Goal: Task Accomplishment & Management: Use online tool/utility

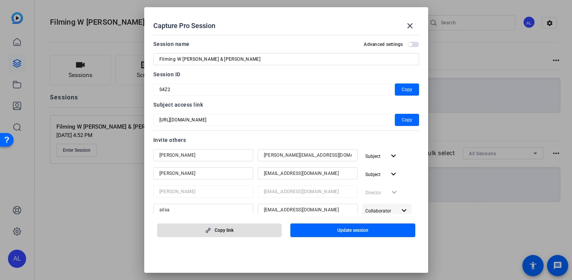
scroll to position [72, 0]
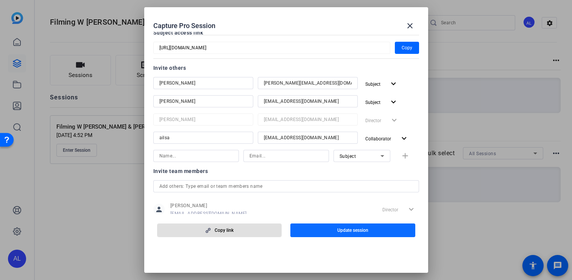
click at [366, 232] on span "Update session" at bounding box center [353, 230] width 31 height 6
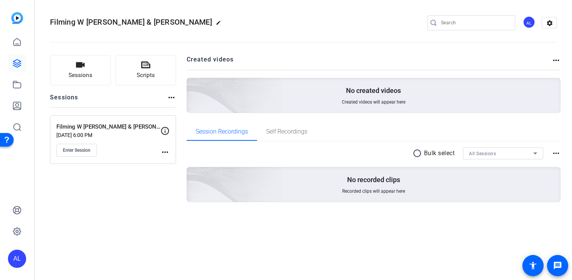
click at [162, 153] on mat-icon "more_horiz" at bounding box center [165, 151] width 9 height 9
click at [178, 164] on span "Edit Session" at bounding box center [184, 162] width 34 height 9
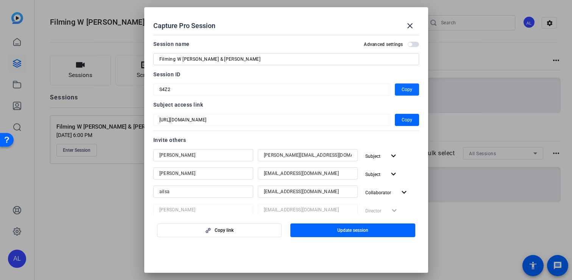
click at [410, 92] on span "Copy" at bounding box center [407, 89] width 11 height 9
click at [411, 23] on mat-icon "close" at bounding box center [410, 25] width 9 height 9
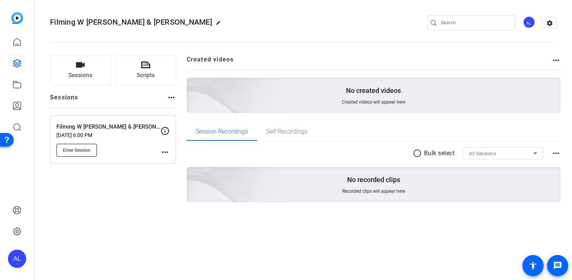
click at [78, 148] on span "Enter Session" at bounding box center [77, 150] width 28 height 6
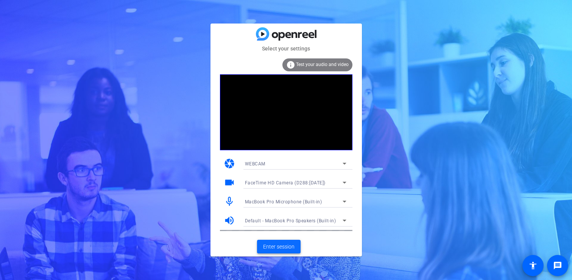
click at [282, 247] on span "Enter session" at bounding box center [278, 246] width 31 height 8
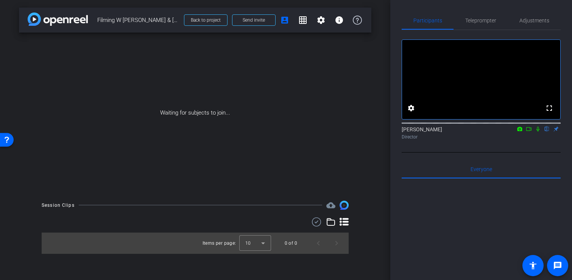
click at [537, 131] on icon at bounding box center [538, 129] width 3 height 5
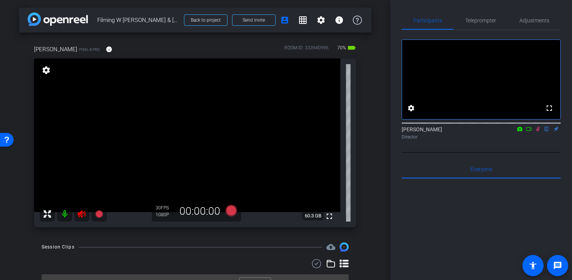
click at [64, 209] on mat-icon at bounding box center [64, 213] width 15 height 15
click at [66, 213] on mat-icon at bounding box center [64, 213] width 15 height 15
click at [538, 23] on span "Adjustments" at bounding box center [535, 20] width 30 height 5
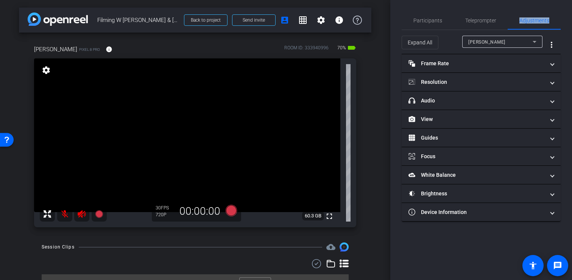
click at [64, 213] on mat-icon at bounding box center [64, 213] width 15 height 15
click at [83, 213] on icon at bounding box center [81, 213] width 9 height 9
click at [425, 18] on span "Participants" at bounding box center [428, 20] width 29 height 5
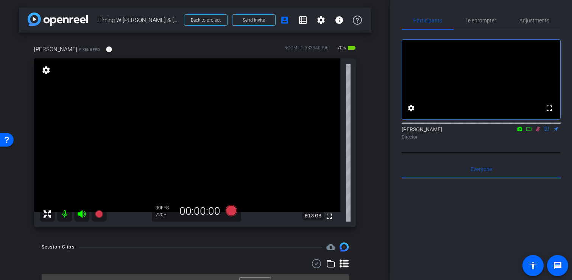
click at [539, 131] on icon at bounding box center [538, 128] width 6 height 5
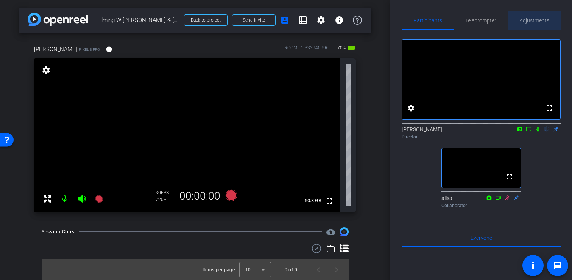
click at [543, 16] on span "Adjustments" at bounding box center [535, 20] width 30 height 18
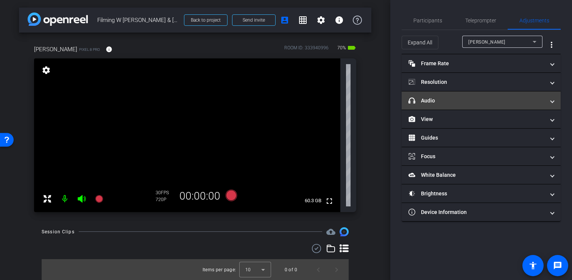
click at [478, 103] on mat-panel-title "headphone icon Audio" at bounding box center [477, 101] width 136 height 8
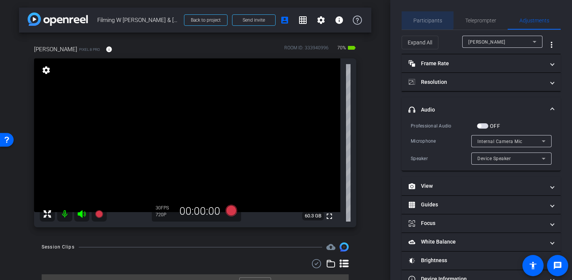
click at [425, 19] on span "Participants" at bounding box center [428, 20] width 29 height 5
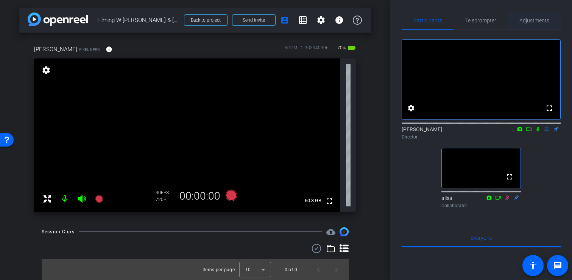
click at [530, 22] on span "Adjustments" at bounding box center [535, 20] width 30 height 5
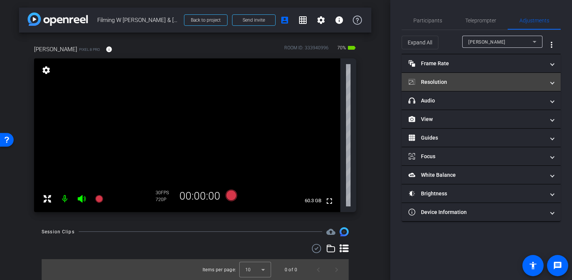
click at [482, 73] on mat-expansion-panel-header "Resolution" at bounding box center [481, 82] width 159 height 18
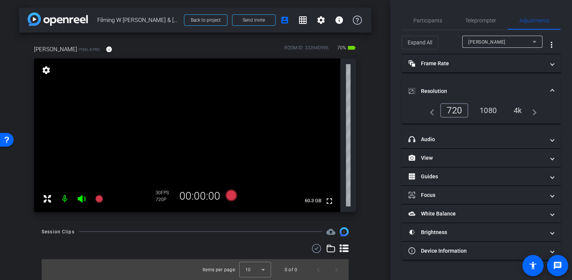
click at [486, 108] on div "1080" at bounding box center [488, 110] width 28 height 13
click at [502, 85] on mat-expansion-panel-header "Resolution" at bounding box center [481, 91] width 159 height 24
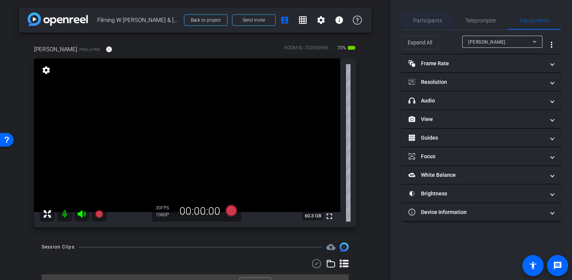
click at [425, 18] on span "Participants" at bounding box center [428, 20] width 29 height 5
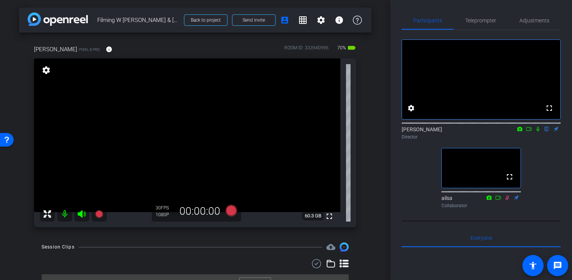
click at [380, 59] on div "arrow_back Filming W Cindy & Anna Back to project Send invite account_box grid_…" at bounding box center [195, 140] width 391 height 280
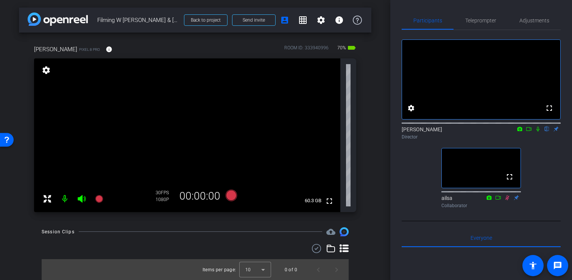
click at [389, 121] on div "arrow_back Filming W Cindy & Anna Back to project Send invite account_box grid_…" at bounding box center [195, 140] width 391 height 280
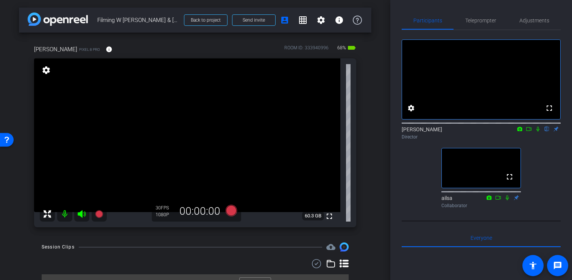
click at [539, 132] on mat-icon at bounding box center [538, 128] width 9 height 7
click at [536, 24] on span "Adjustments" at bounding box center [535, 20] width 30 height 18
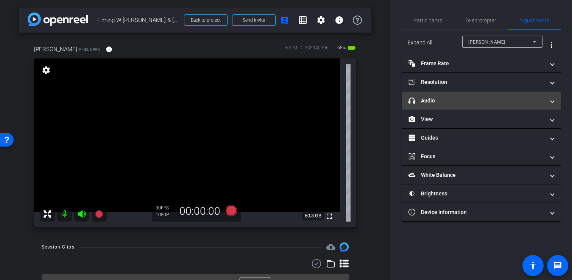
click at [462, 100] on mat-panel-title "headphone icon Audio" at bounding box center [477, 101] width 136 height 8
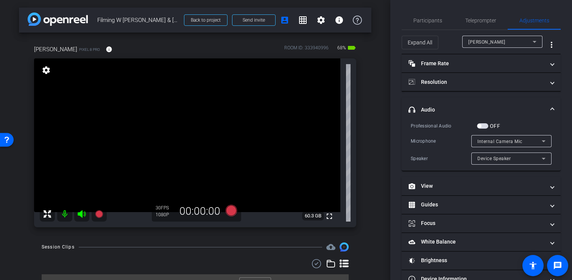
click at [484, 125] on span "button" at bounding box center [482, 125] width 11 height 5
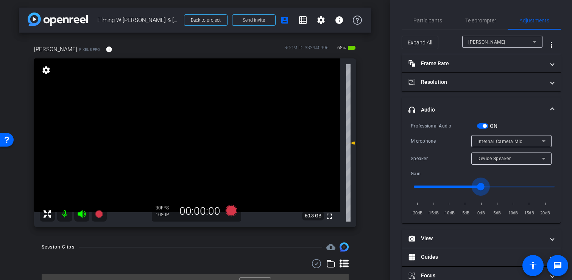
type input "-1"
click at [482, 187] on input "range" at bounding box center [484, 186] width 157 height 17
click at [435, 18] on span "Participants" at bounding box center [428, 20] width 29 height 5
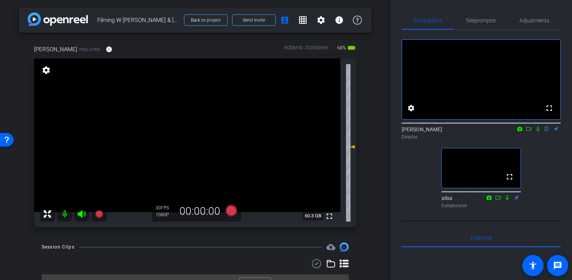
click at [230, 234] on div "Cindy Becker Pixel 8 Pro info ROOM ID: 333940996 68% battery_std fullscreen set…" at bounding box center [195, 134] width 353 height 202
click at [233, 211] on icon at bounding box center [230, 210] width 11 height 11
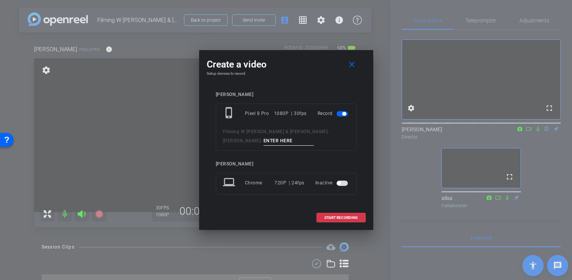
click at [264, 139] on input at bounding box center [289, 140] width 51 height 9
type input "Filming 1"
click at [346, 217] on span "START RECORDING" at bounding box center [341, 218] width 33 height 4
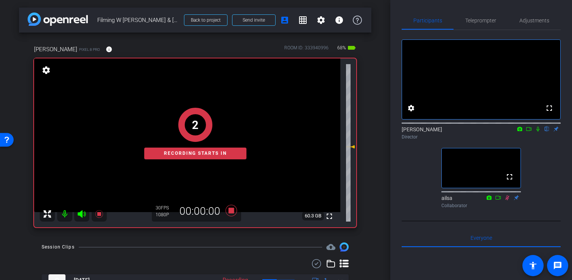
click at [539, 131] on icon at bounding box center [538, 128] width 6 height 5
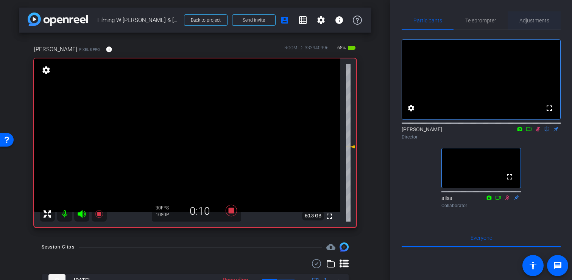
click at [543, 22] on span "Adjustments" at bounding box center [535, 20] width 30 height 5
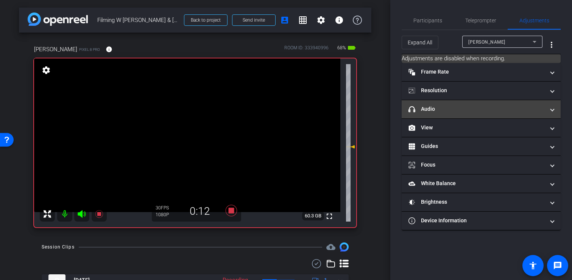
click at [488, 105] on mat-panel-title "headphone icon Audio" at bounding box center [477, 109] width 136 height 8
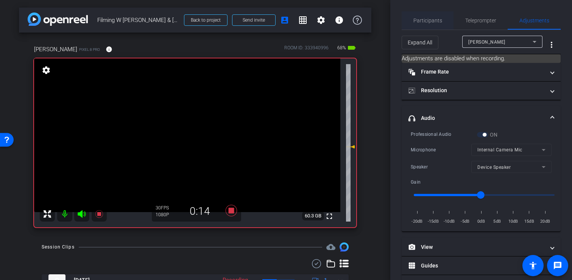
click at [429, 19] on span "Participants" at bounding box center [428, 20] width 29 height 5
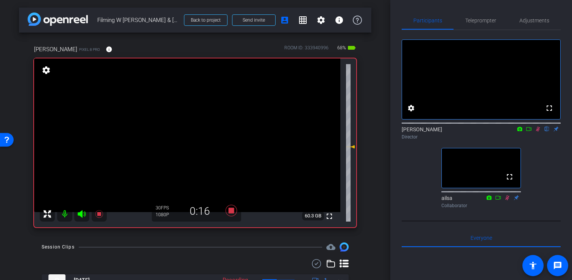
click at [436, 8] on div "Participants Teleprompter Adjustments fullscreen settings Alfie Lang flip Direc…" at bounding box center [482, 140] width 182 height 280
click at [537, 131] on icon at bounding box center [538, 128] width 6 height 5
click at [229, 212] on icon at bounding box center [230, 210] width 11 height 11
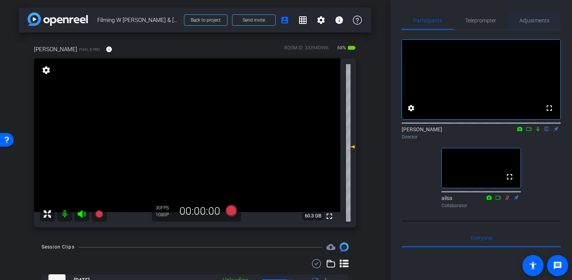
click at [537, 23] on span "Adjustments" at bounding box center [535, 20] width 30 height 18
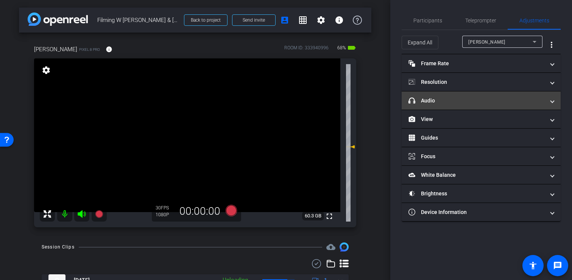
click at [451, 105] on mat-expansion-panel-header "headphone icon Audio" at bounding box center [481, 100] width 159 height 18
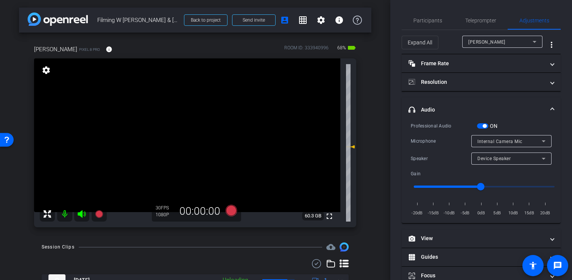
click at [483, 126] on span "button" at bounding box center [485, 126] width 4 height 4
click at [428, 23] on span "Participants" at bounding box center [428, 20] width 29 height 5
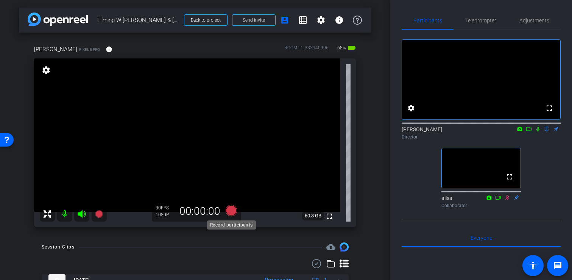
click at [234, 211] on icon at bounding box center [230, 210] width 11 height 11
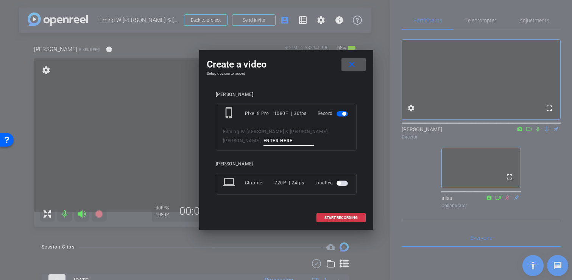
click at [264, 139] on input at bounding box center [289, 140] width 51 height 9
type input "Filming 2"
click at [336, 217] on span "START RECORDING" at bounding box center [341, 218] width 33 height 4
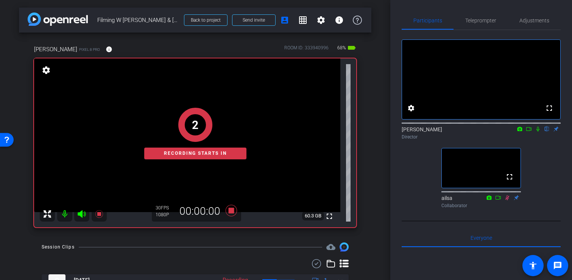
click at [539, 131] on icon at bounding box center [538, 128] width 6 height 5
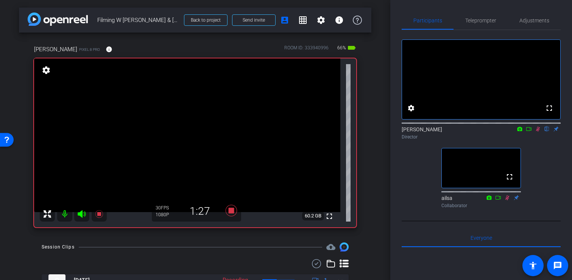
click at [539, 131] on icon at bounding box center [538, 128] width 6 height 5
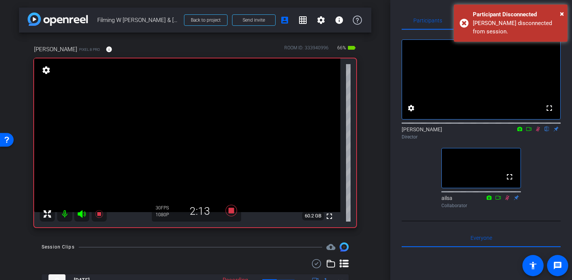
click at [537, 131] on icon at bounding box center [538, 129] width 4 height 5
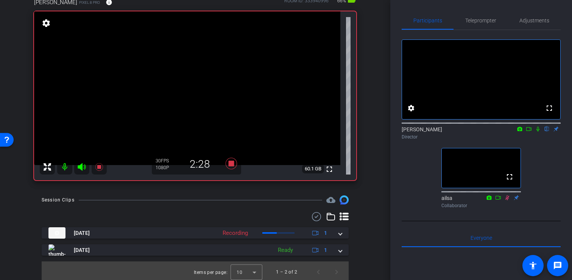
scroll to position [50, 0]
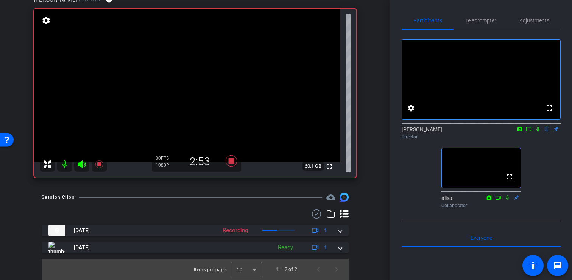
click at [539, 131] on icon at bounding box center [538, 129] width 3 height 5
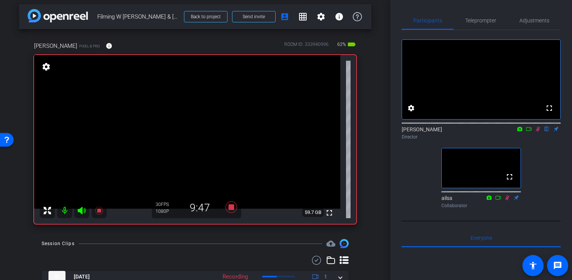
scroll to position [2, 0]
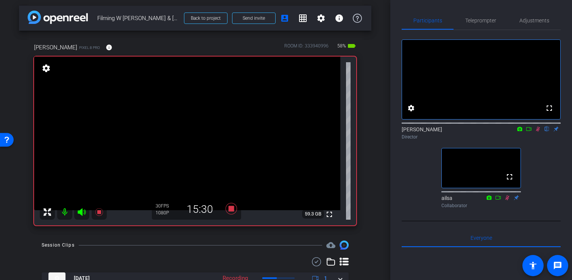
click at [376, 88] on div "arrow_back Filming W Cindy & Anna Back to project Send invite account_box grid_…" at bounding box center [195, 138] width 391 height 280
click at [538, 131] on icon at bounding box center [538, 128] width 6 height 5
click at [537, 131] on icon at bounding box center [538, 128] width 6 height 5
click at [539, 131] on icon at bounding box center [538, 128] width 6 height 5
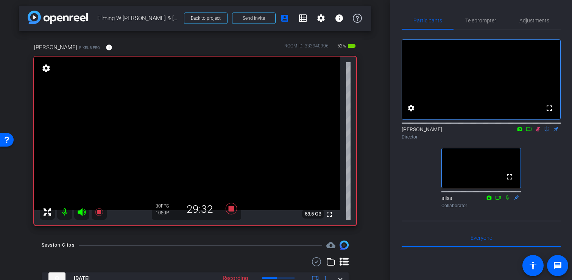
click at [539, 131] on icon at bounding box center [538, 128] width 6 height 5
click at [232, 205] on icon at bounding box center [231, 209] width 18 height 14
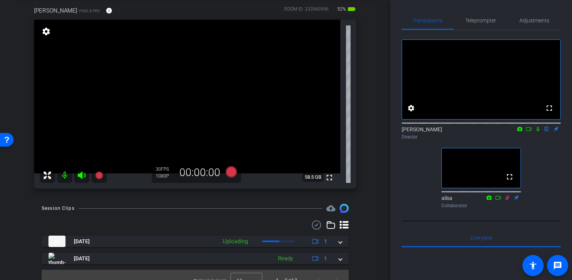
scroll to position [50, 0]
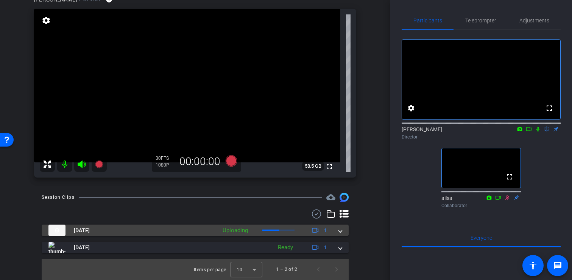
click at [339, 228] on span at bounding box center [340, 230] width 3 height 8
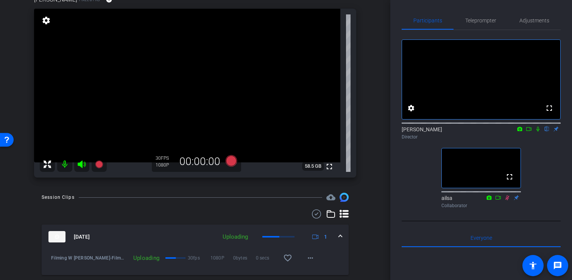
click at [341, 235] on span at bounding box center [340, 237] width 3 height 8
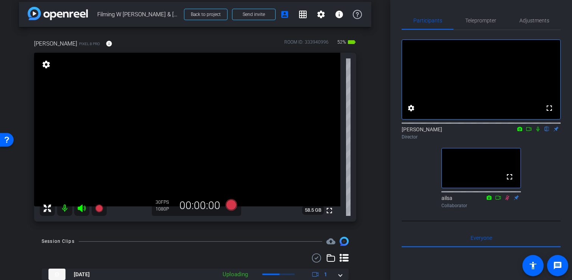
scroll to position [5, 0]
click at [539, 131] on icon at bounding box center [538, 128] width 6 height 5
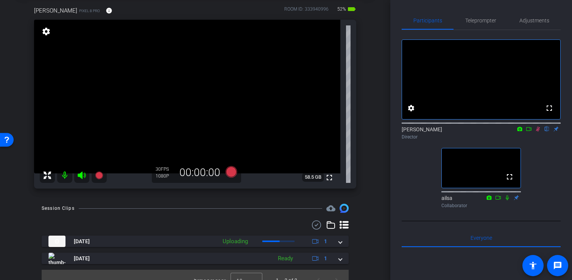
scroll to position [50, 0]
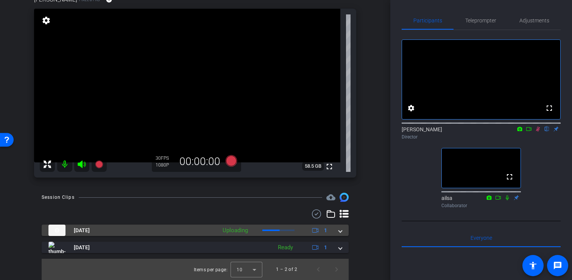
click at [342, 235] on mat-expansion-panel-header "Oct 1, 2025 Uploading 1" at bounding box center [195, 229] width 307 height 11
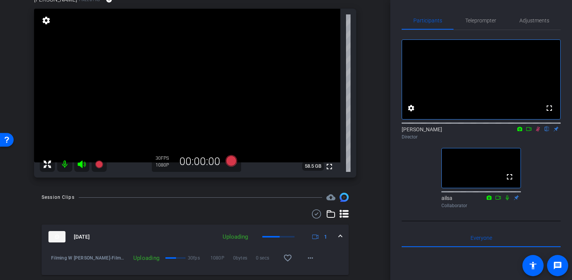
click at [171, 258] on span at bounding box center [171, 258] width 11 height 2
click at [311, 256] on mat-icon "more_horiz" at bounding box center [310, 257] width 9 height 9
click at [364, 261] on div at bounding box center [286, 140] width 572 height 280
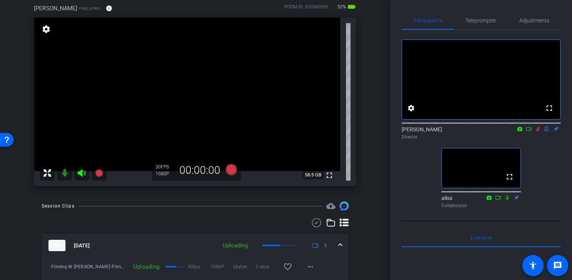
scroll to position [0, 0]
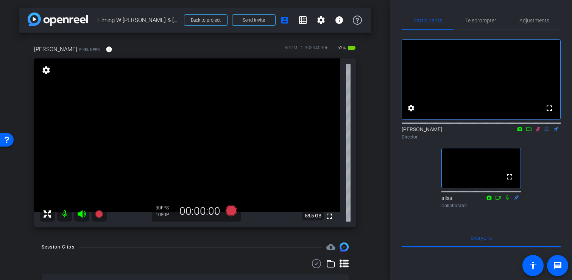
click at [538, 131] on icon at bounding box center [538, 129] width 4 height 5
click at [232, 211] on icon at bounding box center [230, 210] width 11 height 11
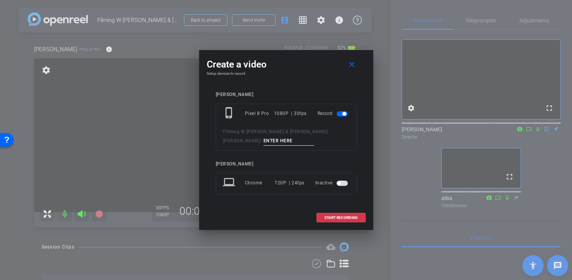
click at [264, 139] on input at bounding box center [289, 140] width 51 height 9
type input "Filming 3"
click at [332, 213] on span at bounding box center [341, 217] width 48 height 18
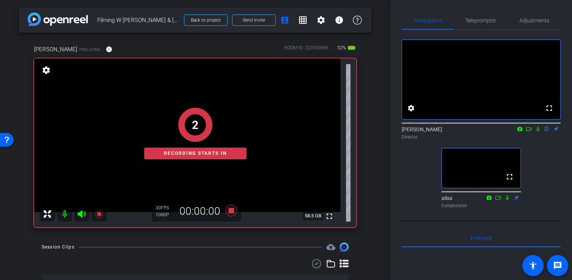
click at [539, 131] on icon at bounding box center [538, 129] width 3 height 5
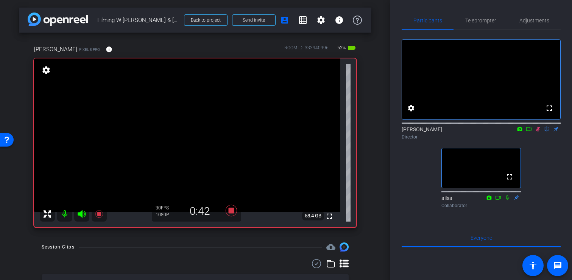
click at [538, 131] on icon at bounding box center [538, 129] width 4 height 5
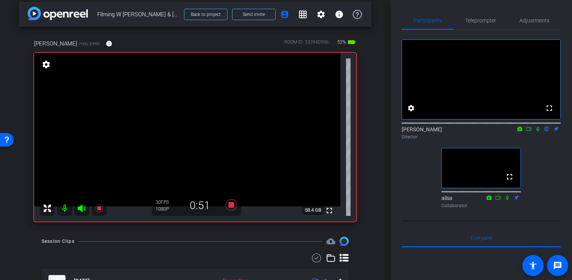
scroll to position [5, 0]
click at [540, 131] on icon at bounding box center [538, 128] width 6 height 5
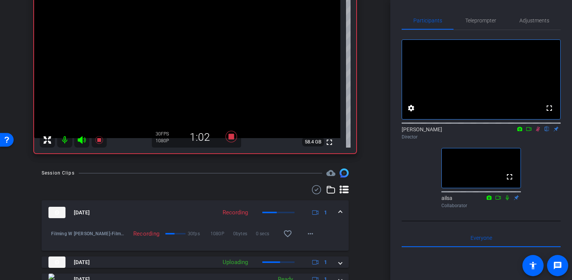
scroll to position [92, 0]
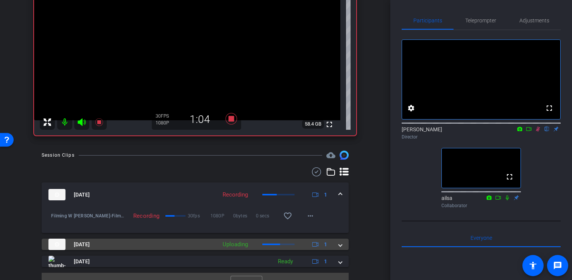
click at [339, 244] on span at bounding box center [340, 244] width 3 height 8
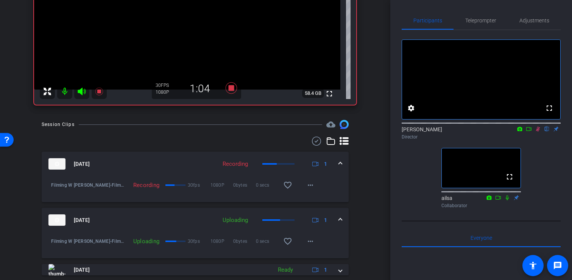
scroll to position [128, 0]
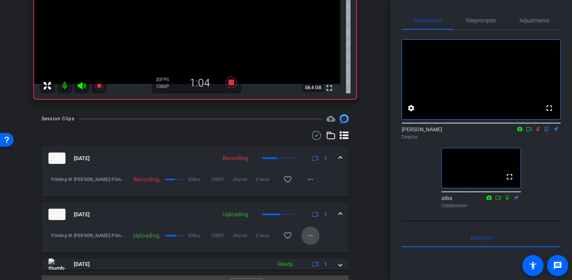
click at [308, 239] on mat-icon "more_horiz" at bounding box center [310, 235] width 9 height 9
click at [366, 211] on div at bounding box center [286, 140] width 572 height 280
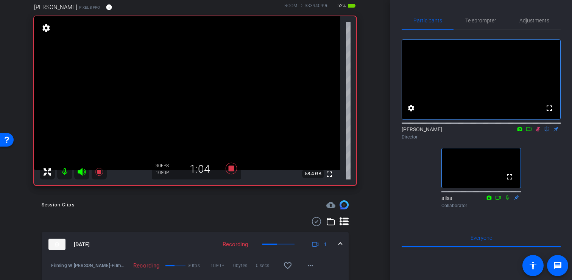
scroll to position [19, 0]
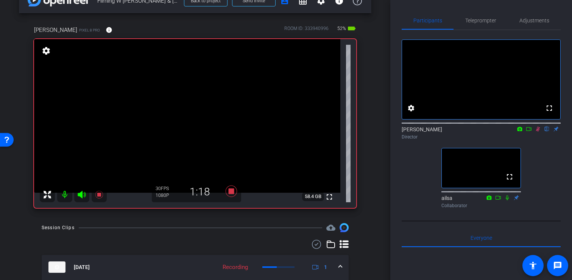
click at [539, 131] on icon at bounding box center [538, 129] width 4 height 5
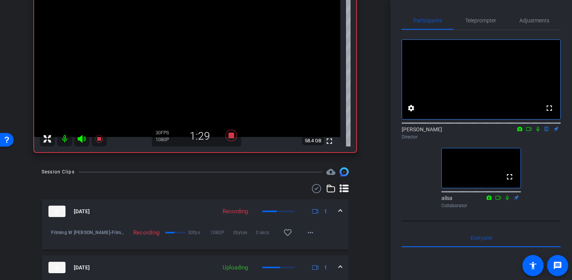
scroll to position [80, 0]
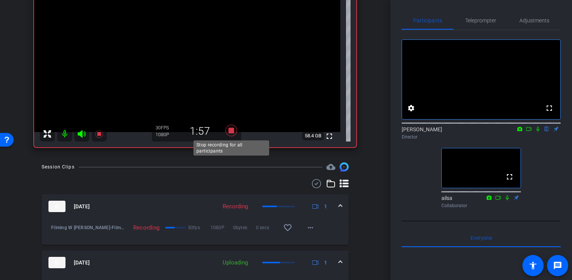
click at [231, 129] on icon at bounding box center [230, 130] width 11 height 11
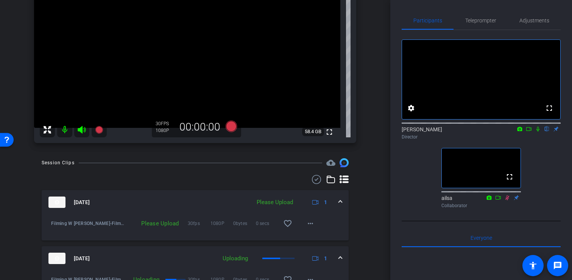
scroll to position [92, 0]
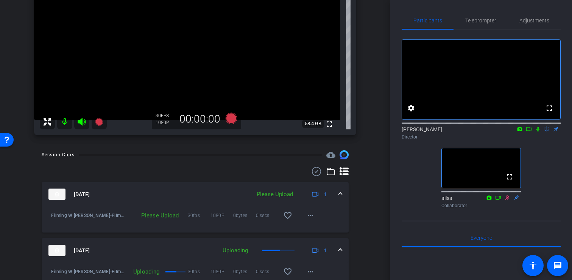
click at [271, 195] on div "Please Upload" at bounding box center [275, 194] width 44 height 9
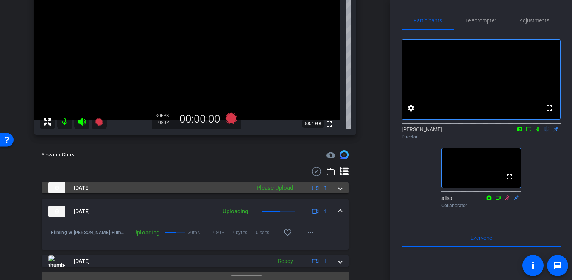
click at [277, 191] on div "Please Upload" at bounding box center [275, 187] width 44 height 9
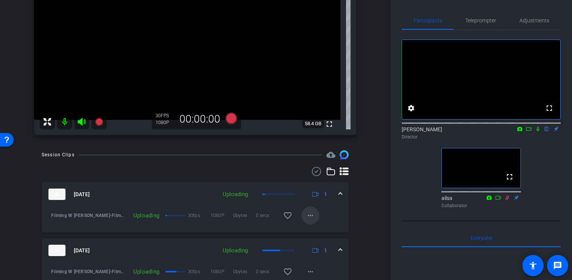
click at [311, 220] on span at bounding box center [311, 215] width 18 height 18
click at [367, 196] on div at bounding box center [286, 140] width 572 height 280
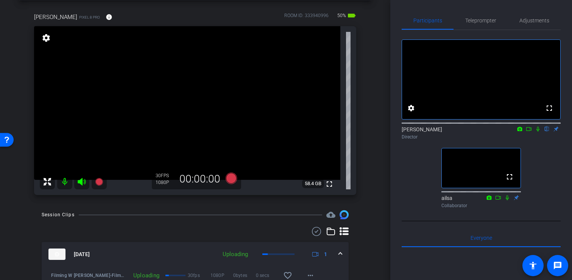
scroll to position [27, 0]
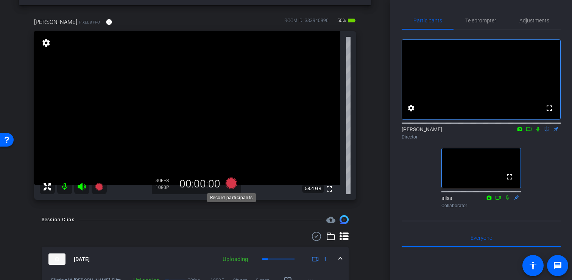
click at [231, 182] on icon at bounding box center [230, 182] width 11 height 11
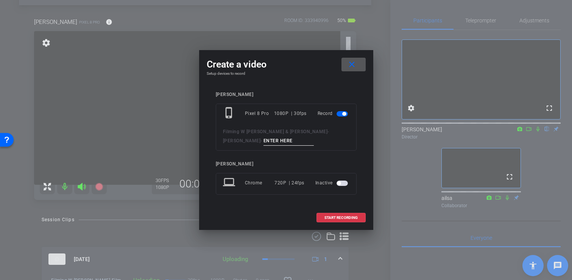
click at [264, 144] on input at bounding box center [289, 140] width 51 height 9
type input "Filming 4"
click at [341, 216] on span "START RECORDING" at bounding box center [341, 218] width 33 height 4
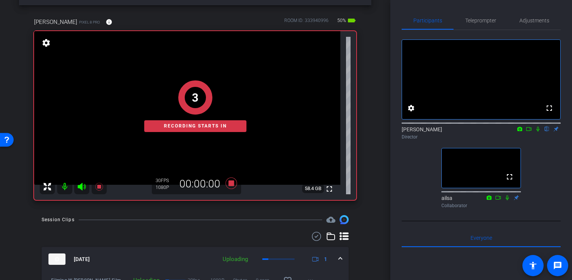
click at [539, 131] on icon at bounding box center [538, 129] width 3 height 5
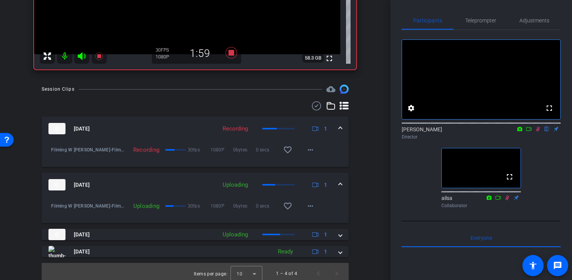
scroll to position [160, 0]
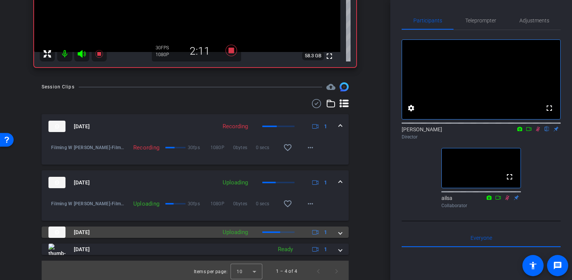
click at [314, 230] on icon at bounding box center [316, 232] width 6 height 5
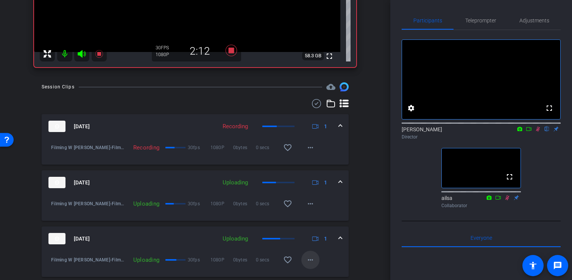
click at [304, 260] on span at bounding box center [311, 259] width 18 height 18
click at [145, 244] on div at bounding box center [286, 140] width 572 height 280
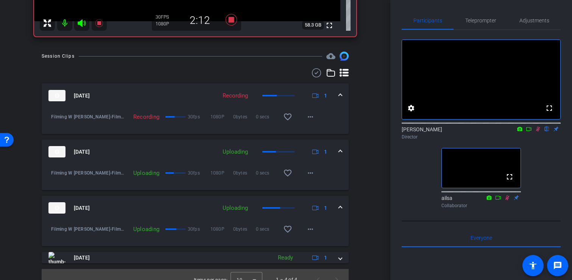
scroll to position [201, 0]
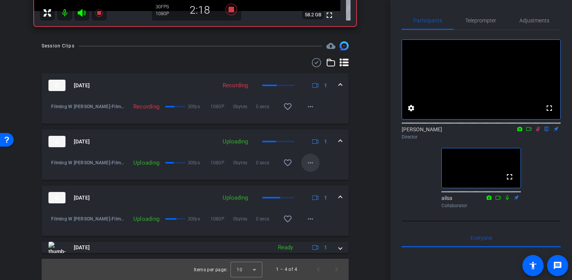
click at [310, 165] on mat-icon "more_horiz" at bounding box center [310, 162] width 9 height 9
click at [190, 152] on div at bounding box center [286, 140] width 572 height 280
click at [314, 159] on mat-icon "more_horiz" at bounding box center [310, 162] width 9 height 9
click at [365, 161] on div at bounding box center [286, 140] width 572 height 280
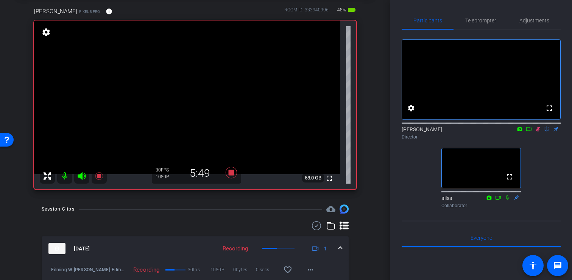
scroll to position [35, 0]
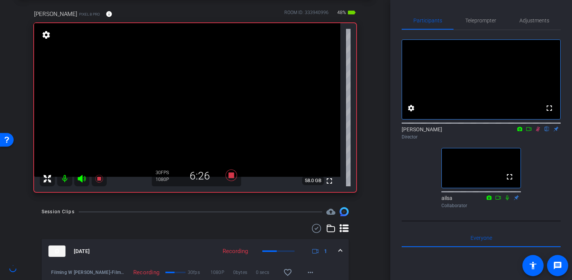
click at [381, 52] on div "arrow_back Filming W Cindy & Anna Back to project Send invite account_box grid_…" at bounding box center [195, 105] width 391 height 280
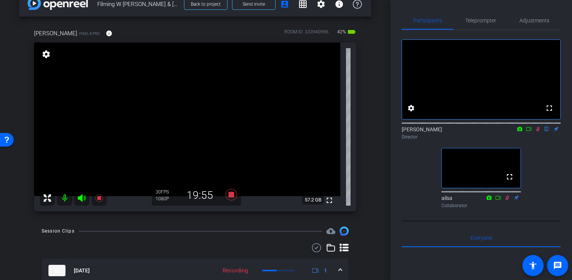
scroll to position [19, 0]
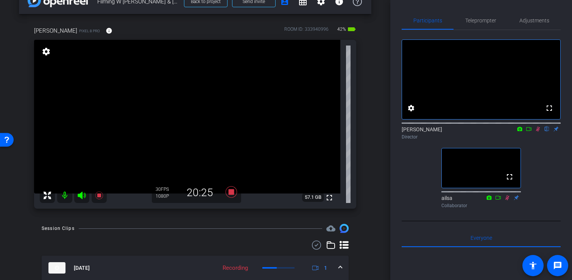
click at [529, 131] on icon at bounding box center [529, 128] width 6 height 5
click at [538, 131] on icon at bounding box center [538, 128] width 6 height 5
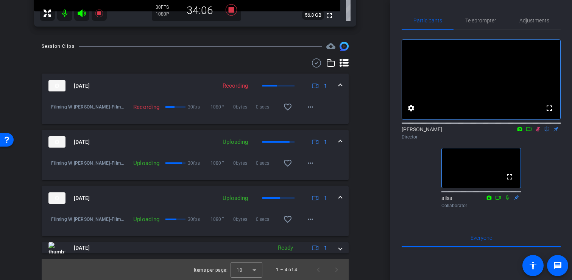
scroll to position [201, 0]
click at [340, 138] on span at bounding box center [340, 142] width 3 height 8
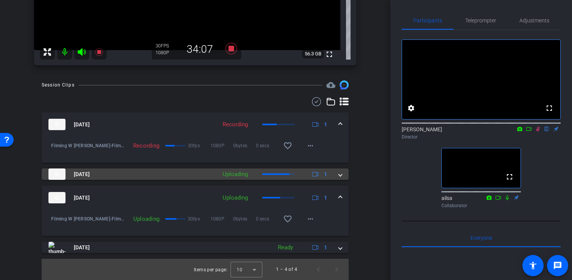
scroll to position [162, 0]
click at [232, 174] on div "Uploading" at bounding box center [235, 174] width 33 height 9
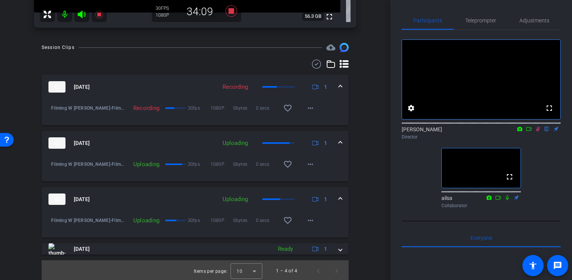
scroll to position [201, 0]
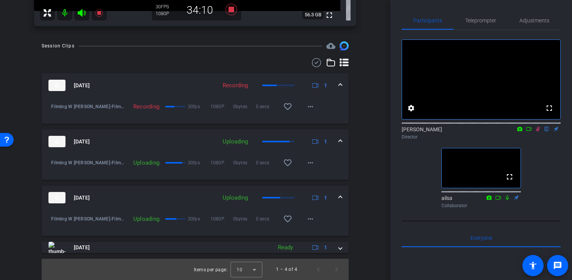
click at [143, 162] on div "Uploading" at bounding box center [143, 163] width 39 height 8
click at [172, 219] on div "Uploading 30fps 1080P 0bytes 0 secs favorite_border more_horiz" at bounding box center [221, 218] width 195 height 18
click at [341, 194] on span at bounding box center [340, 198] width 3 height 8
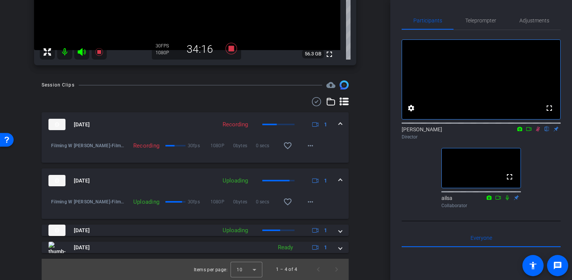
click at [341, 175] on mat-expansion-panel-header "Oct 1, 2025 Uploading 1" at bounding box center [195, 180] width 307 height 24
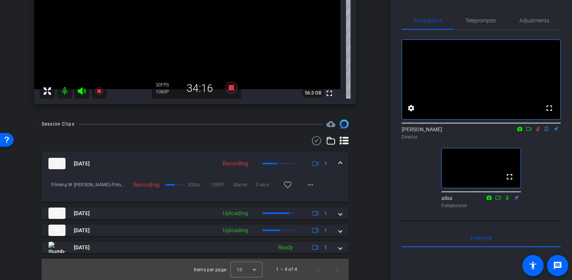
scroll to position [123, 0]
click at [367, 185] on div "Session Clips cloud_upload Oct 1, 2025 Recording 1 Filming W Cindy - Anna-Cindy…" at bounding box center [195, 199] width 353 height 160
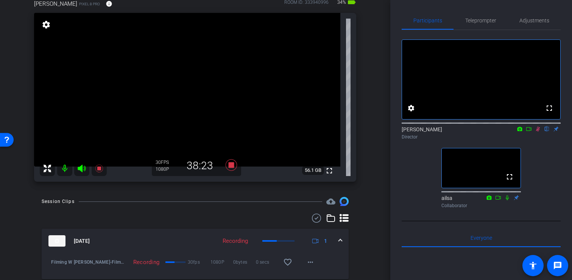
scroll to position [45, 0]
click at [537, 131] on icon at bounding box center [538, 128] width 6 height 5
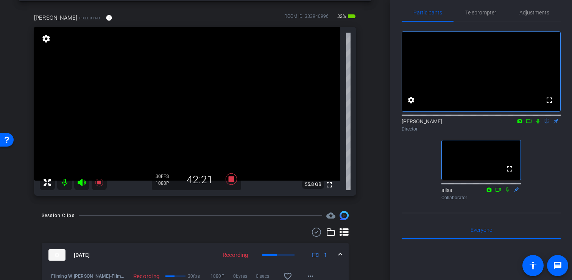
scroll to position [6, 0]
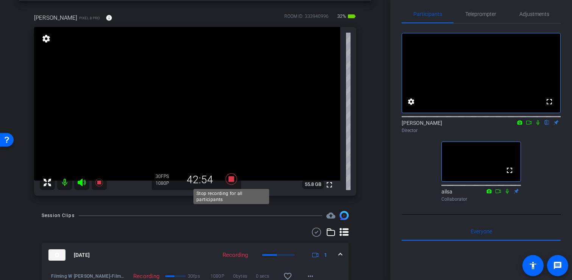
click at [229, 180] on icon at bounding box center [230, 178] width 11 height 11
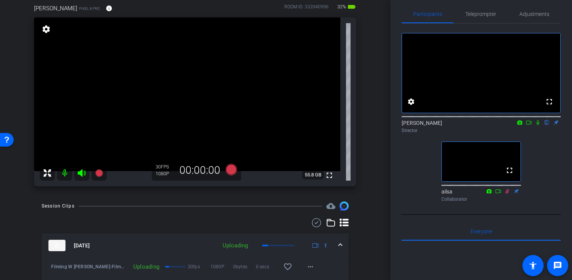
scroll to position [36, 0]
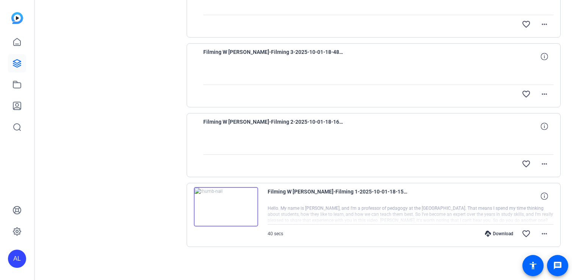
scroll to position [194, 0]
click at [546, 163] on mat-icon "more_horiz" at bounding box center [544, 162] width 9 height 9
click at [530, 178] on span "Upload" at bounding box center [532, 178] width 30 height 9
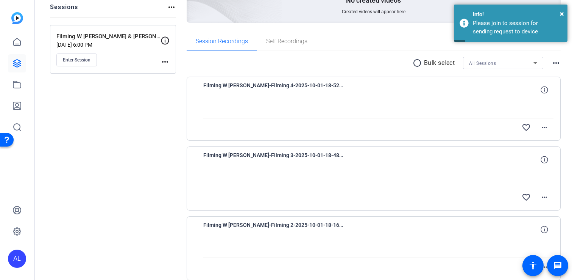
scroll to position [86, 0]
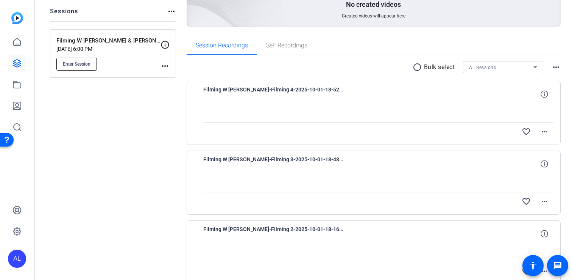
click at [74, 64] on span "Enter Session" at bounding box center [77, 64] width 28 height 6
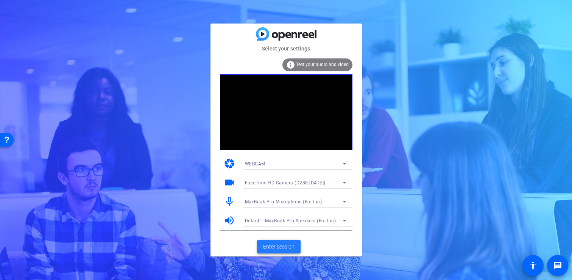
click at [277, 243] on span "Enter session" at bounding box center [278, 246] width 31 height 8
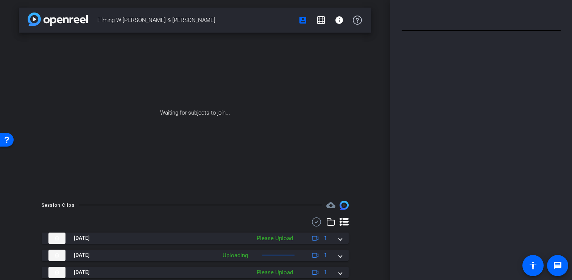
scroll to position [42, 0]
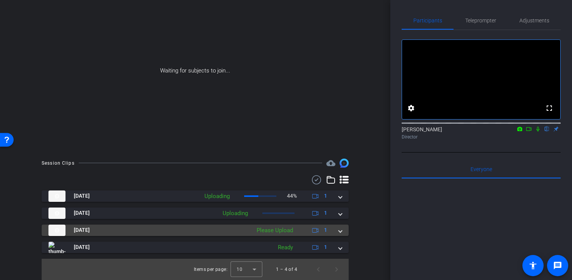
click at [283, 231] on div "Please Upload" at bounding box center [275, 230] width 44 height 9
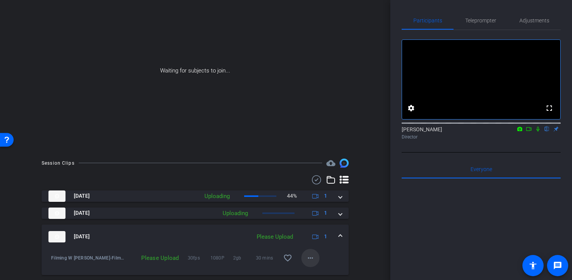
click at [313, 255] on mat-icon "more_horiz" at bounding box center [310, 257] width 9 height 9
click at [322, 224] on span "Upload" at bounding box center [323, 223] width 30 height 9
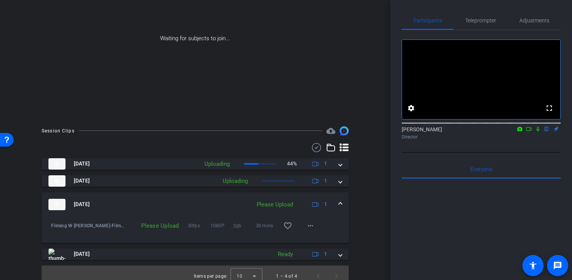
scroll to position [81, 0]
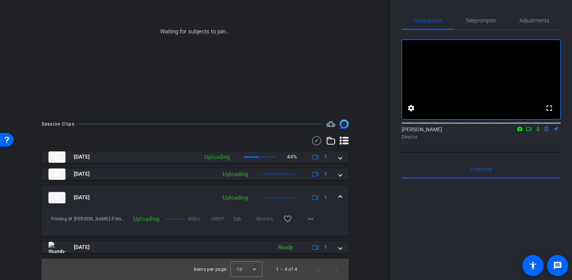
click at [538, 132] on mat-icon at bounding box center [538, 128] width 9 height 7
click at [531, 131] on icon at bounding box center [529, 128] width 6 height 5
click at [373, 100] on div "arrow_back Filming W Cindy & Anna Back to project Send invite account_box grid_…" at bounding box center [195, 59] width 391 height 280
